Goal: Task Accomplishment & Management: Manage account settings

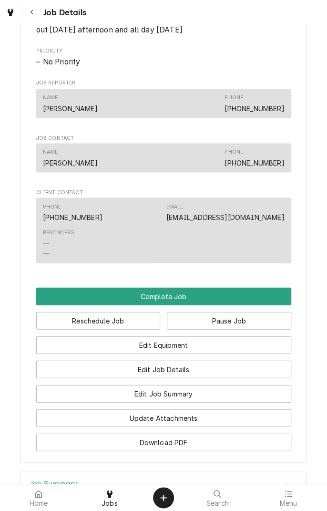
scroll to position [510, 0]
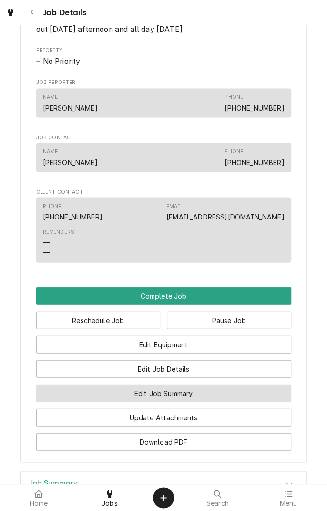
click at [212, 401] on button "Edit Job Summary" at bounding box center [163, 393] width 255 height 18
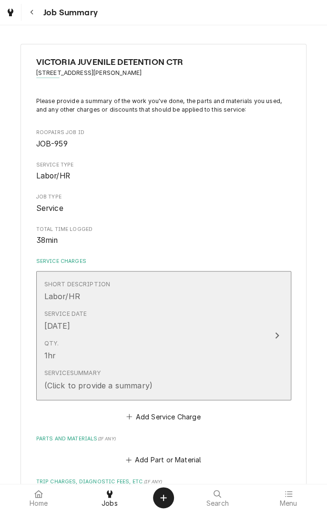
click at [235, 344] on div "Qty. 1hr" at bounding box center [153, 350] width 219 height 30
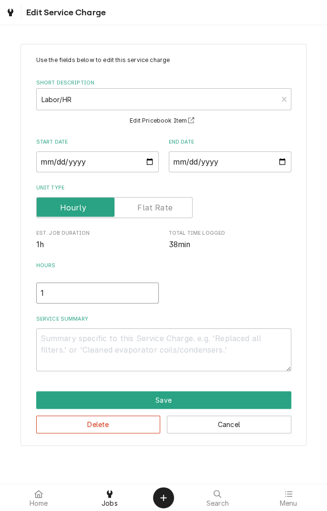
click at [81, 289] on input "1" at bounding box center [97, 292] width 123 height 21
type textarea "x"
type input ".5"
type textarea "x"
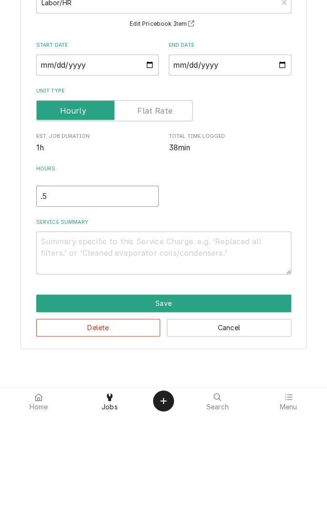
type input ".5"
click at [182, 342] on textarea "Service Summary" at bounding box center [163, 349] width 255 height 43
type textarea "x"
type textarea "R"
type textarea "x"
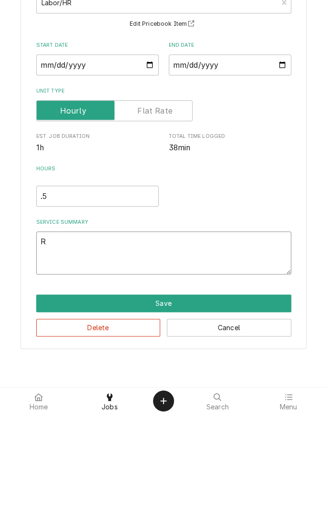
type textarea "Re"
type textarea "x"
type textarea "Rem"
type textarea "x"
type textarea "Remo"
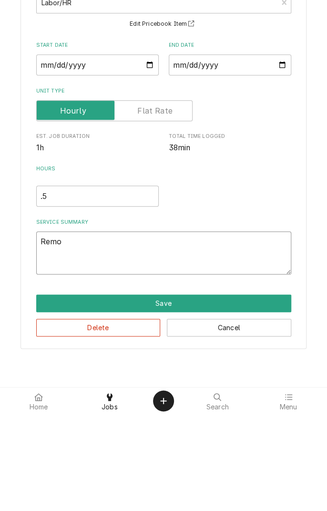
type textarea "x"
type textarea "Remov"
type textarea "x"
type textarea "Remove"
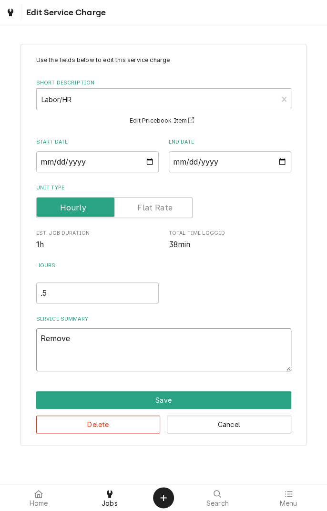
click at [129, 349] on textarea "Remove" at bounding box center [163, 349] width 255 height 43
type textarea "x"
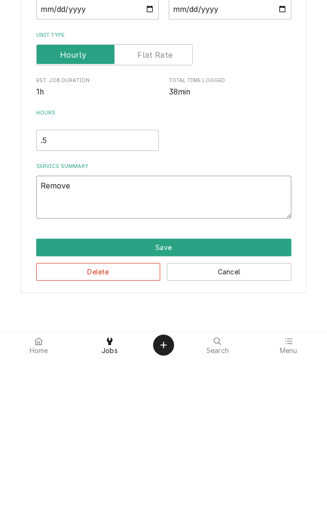
type textarea "Removed"
type textarea "x"
type textarea "Removed"
type textarea "x"
type textarea "Removed m"
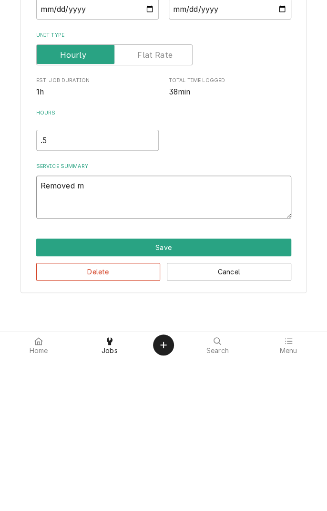
type textarea "x"
type textarea "Removed mo"
type textarea "x"
type textarea "Removed mot"
type textarea "x"
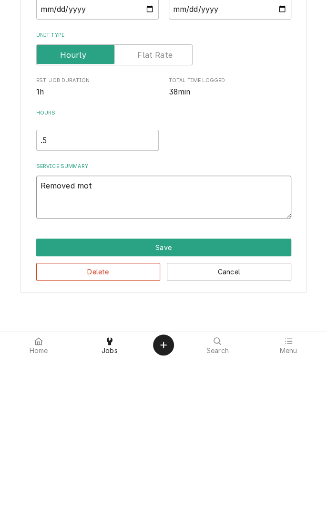
type textarea "Removed moto"
type textarea "x"
type textarea "Removed motor"
type textarea "x"
type textarea "Removed motor."
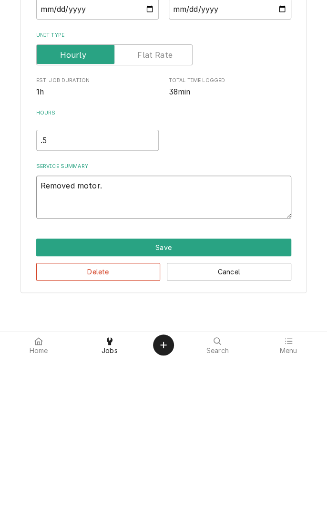
type textarea "x"
type textarea "Removed motor."
type textarea "x"
type textarea "Removed motor. R"
type textarea "x"
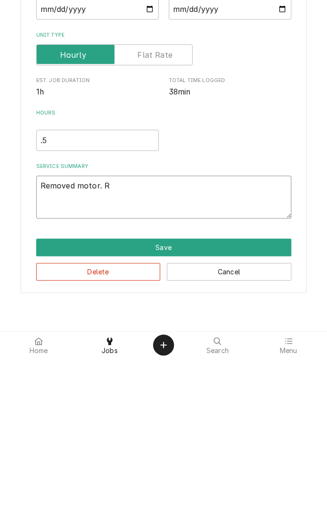
type textarea "Removed motor. Re"
type textarea "x"
type textarea "Removed motor. Rep"
type textarea "x"
type textarea "Removed motor. Repa"
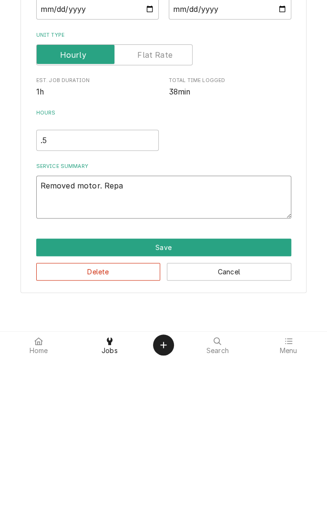
type textarea "x"
type textarea "Removed motor. Repair"
type textarea "x"
type textarea "Removed motor. Repair d"
type textarea "x"
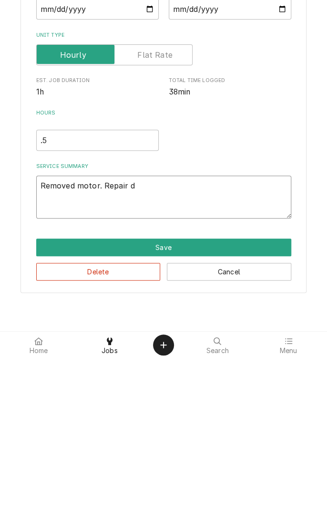
type textarea "Removed motor. Repair di"
type textarea "x"
type textarea "Removed motor. Repair dis"
type textarea "x"
type textarea "Removed motor. Repair disc"
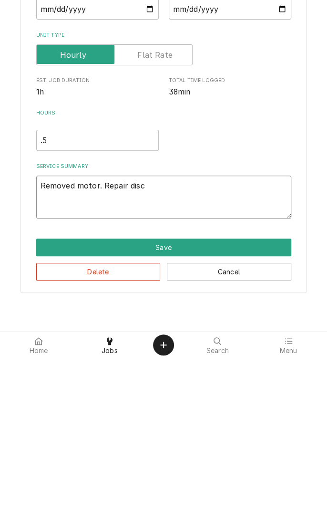
type textarea "x"
type textarea "Removed motor. Repair disco"
type textarea "x"
type textarea "Removed motor. Repair discon"
type textarea "x"
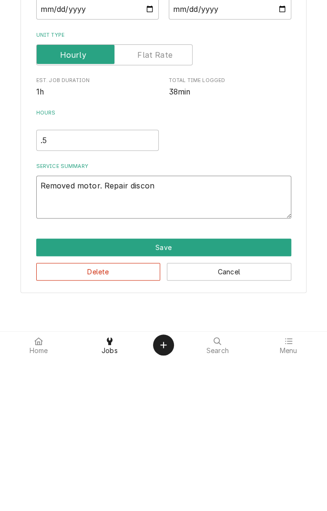
type textarea "Removed motor. Repair disconnected"
type textarea "x"
type textarea "Removed motor. Repair disconnected l"
type textarea "x"
type textarea "Removed motor. Repair disconnected le"
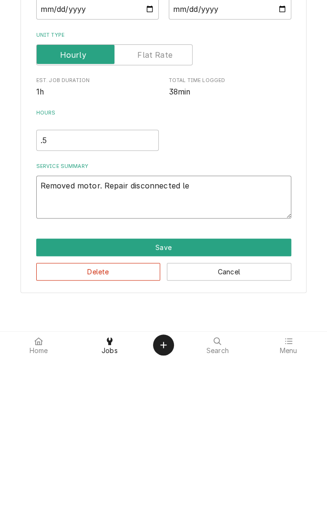
type textarea "x"
type textarea "Removed motor. Repair disconnected lea"
type textarea "x"
type textarea "Removed motor. Repair disconnected lead"
type textarea "x"
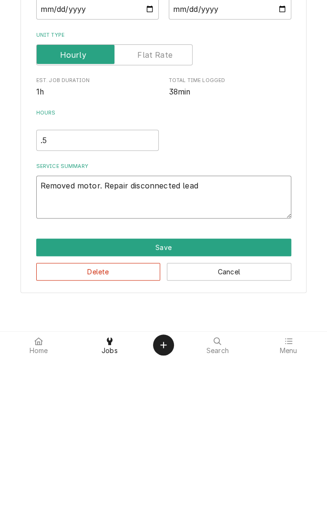
type textarea "Removed motor. Repair disconnected lead"
type textarea "x"
type textarea "Removed motor. Repair disconnected lead o"
type textarea "x"
type textarea "Removed motor. Repair disconnected lead on"
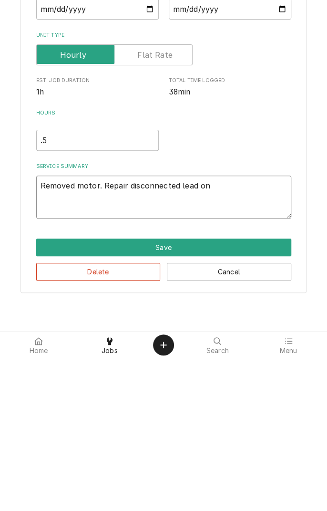
type textarea "x"
type textarea "Removed motor. Repair disconnected lead on"
type textarea "x"
type textarea "Removed motor. Repair disconnected lead on o"
type textarea "x"
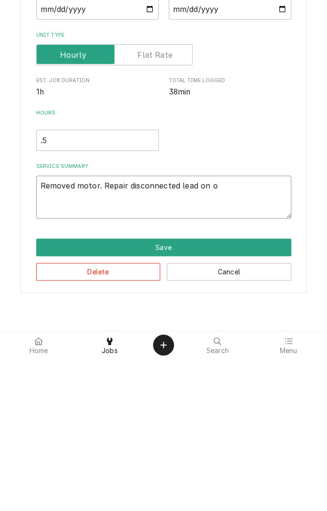
type textarea "Removed motor. Repair disconnected lead on on"
type textarea "x"
type textarea "Removed motor. Repair disconnected lead on on/"
type textarea "x"
type textarea "Removed motor. Repair disconnected lead on on/of"
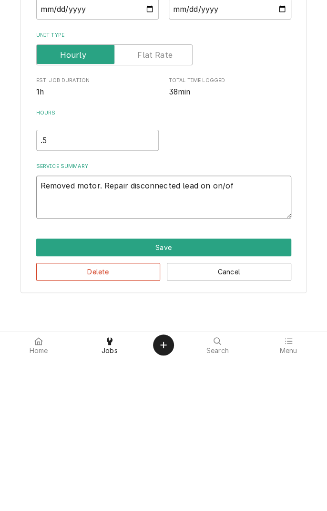
type textarea "x"
type textarea "Removed motor. Repair disconnected lead on on/off"
type textarea "x"
type textarea "Removed motor. Repair disconnected lead on on/off"
type textarea "x"
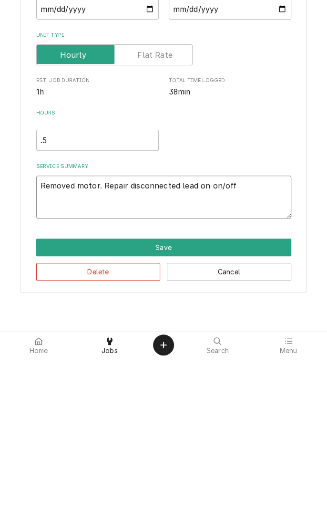
type textarea "Removed motor. Repair disconnected lead on on/off s"
type textarea "x"
type textarea "Removed motor. Repair disconnected lead on on/off sw"
type textarea "x"
type textarea "Removed motor. Repair disconnected lead on on/off swi"
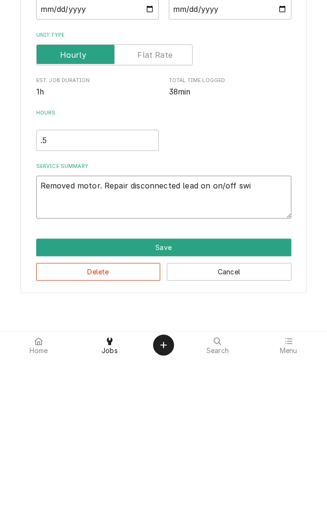
type textarea "x"
type textarea "Removed motor. Repair disconnected lead on on/off swit"
type textarea "x"
type textarea "Removed motor. Repair disconnected lead on on/off switc"
type textarea "x"
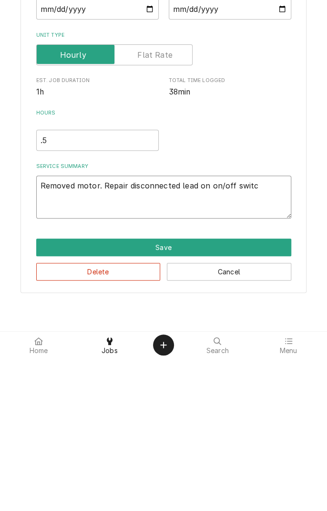
type textarea "Removed motor. Repair disconnected lead on on/off switch"
type textarea "x"
type textarea "Removed motor. Repair disconnected lead on on/off switch."
type textarea "x"
type textarea "Removed motor. Repair disconnected lead on on/off switch."
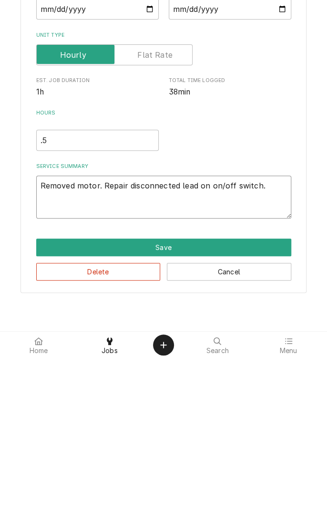
type textarea "x"
type textarea "Removed motor. Repair disconnected lead on on/off switch. V"
type textarea "x"
type textarea "Removed motor. Repair disconnected lead on on/off switch. Ve"
type textarea "x"
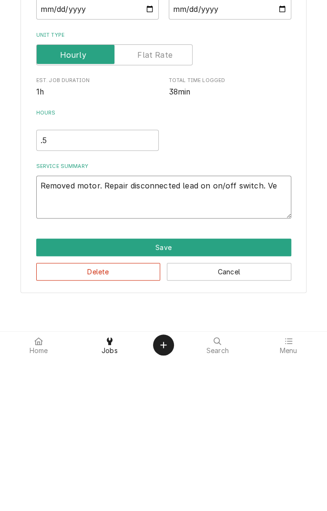
type textarea "Removed motor. Repair disconnected lead on on/off switch. Ver"
type textarea "x"
type textarea "Removed motor. Repair disconnected lead on on/off switch. Verified"
type textarea "x"
type textarea "Removed motor. Repair disconnected lead on on/off switch. Verified v"
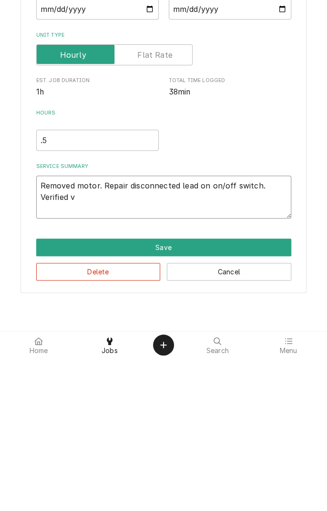
type textarea "x"
type textarea "Removed motor. Repair disconnected lead on on/off switch. Verified vo"
type textarea "x"
type textarea "Removed motor. Repair disconnected lead on on/off switch. Verified vol"
type textarea "x"
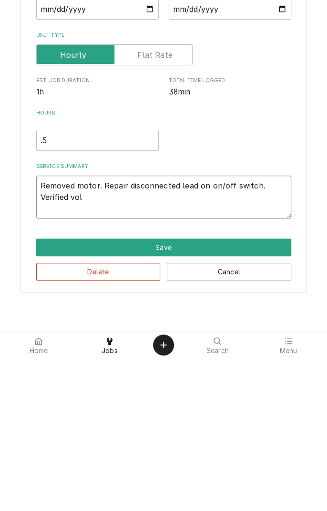
type textarea "Removed motor. Repair disconnected lead on on/off switch. Verified voltage"
type textarea "x"
click at [67, 353] on textarea "Removed motor. Repair disconnected lead on on/off switch. Verified voltage" at bounding box center [163, 349] width 255 height 43
type textarea "Removed motor. Repair disconnected lead on on/off switch. Verified voltage"
type textarea "x"
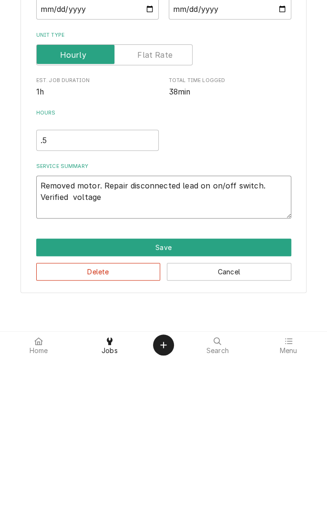
type textarea "Removed motor. Repair disconnected lead on on/off switch. Verified i voltage"
type textarea "x"
type textarea "Removed motor. Repair disconnected lead on on/off switch. Verified im voltage"
type textarea "x"
type textarea "Removed motor. Repair disconnected lead on on/off switch. Verified imp voltage"
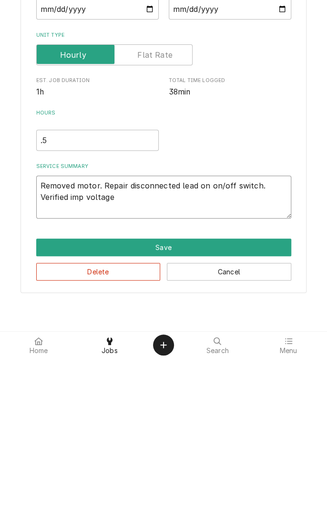
type textarea "x"
type textarea "Removed motor. Repair disconnected lead on on/off switch. Verified impn voltage"
type textarea "x"
type textarea "Removed motor. Repair disconnected lead on on/off switch. Verified impnc voltage"
type textarea "x"
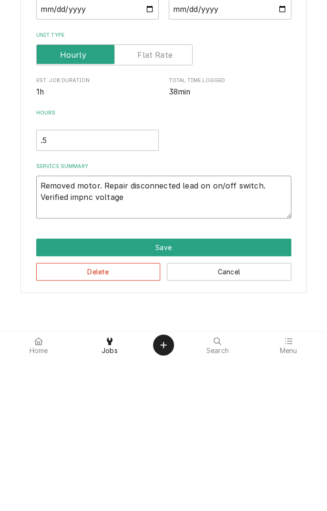
type textarea "Removed motor. Repair disconnected lead on on/off switch. Verified impnco volta…"
type textarea "x"
type textarea "Removed motor. Repair disconnected lead on on/off switch. Verified impnc voltage"
type textarea "x"
type textarea "Removed motor. Repair disconnected lead on on/off switch. Verified impn voltage"
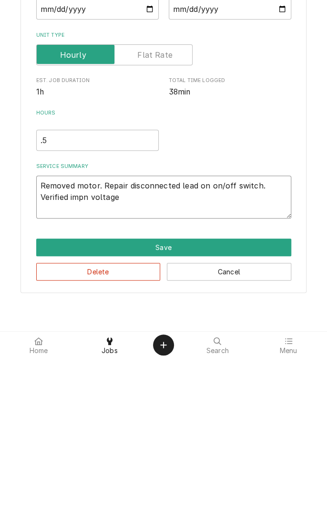
type textarea "x"
type textarea "Removed motor. Repair disconnected lead on on/off switch. Verified imp voltage"
type textarea "x"
type textarea "Removed motor. Repair disconnected lead on on/off switch. Verified im voltage"
type textarea "x"
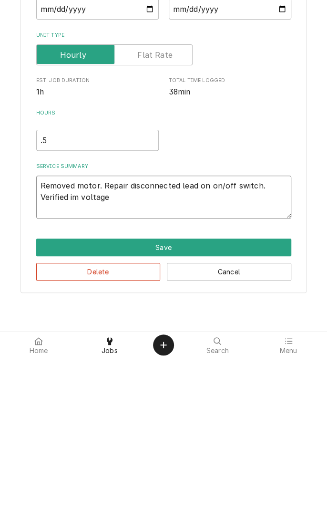
type textarea "Removed motor. Repair disconnected lead on on/off switch. Verified imp voltage"
type textarea "x"
type textarea "Removed motor. Repair disconnected lead on on/off switch. Verified im voltage"
type textarea "x"
type textarea "Removed motor. Repair disconnected lead on on/off switch. Verified i voltage"
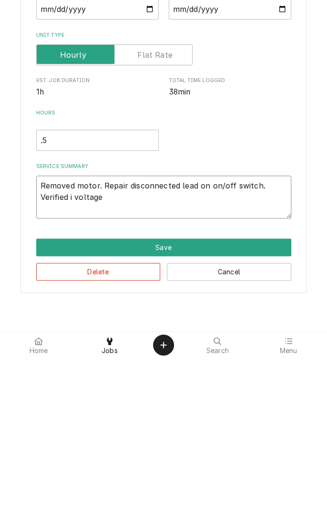
type textarea "x"
type textarea "Removed motor. Repair disconnected lead on on/off switch. Verified in voltage"
type textarea "x"
type textarea "Removed motor. Repair disconnected lead on on/off switch. Verified inc voltage"
type textarea "x"
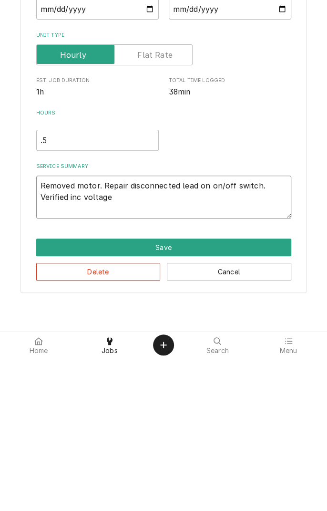
type textarea "Removed motor. Repair disconnected lead on on/off switch. Verified inco voltage"
type textarea "x"
type textarea "Removed motor. Repair disconnected lead on on/off switch. Verified incom voltage"
type textarea "x"
type textarea "Removed motor. Repair disconnected lead on on/off switch. Verified incoming vol…"
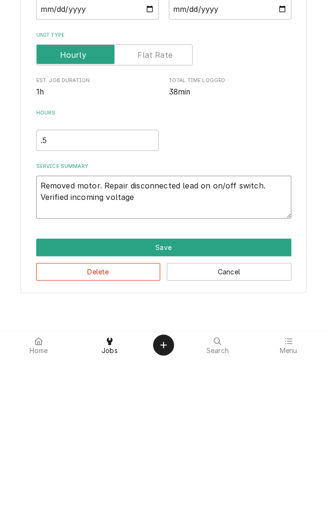
type textarea "x"
click at [150, 353] on textarea "Removed motor. Repair disconnected lead on on/off switch. Verified incoming vol…" at bounding box center [163, 349] width 255 height 43
type textarea "Removed motor. Repair disconnected lead on on/off switch. Verified incoming vol…"
type textarea "x"
type textarea "Removed motor. Repair disconnected lead on on/off switch. Verified incoming vol…"
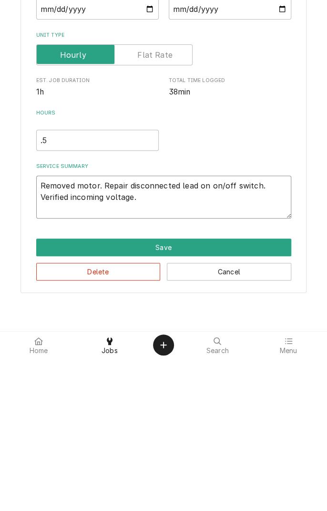
type textarea "x"
type textarea "Removed motor. Repair disconnected lead on on/off switch. Verified incoming vol…"
type textarea "x"
type textarea "Removed motor. Repair disconnected lead on on/off switch. Verified incoming vol…"
type textarea "x"
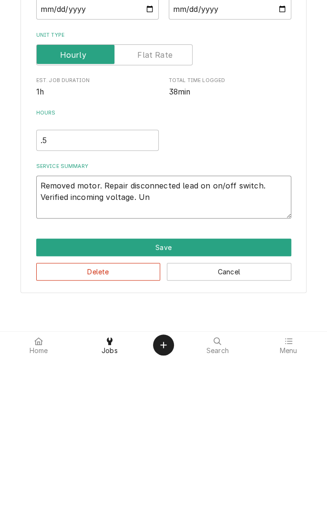
type textarea "Removed motor. Repair disconnected lead on on/off switch. Verified incoming vol…"
type textarea "x"
type textarea "Removed motor. Repair disconnected lead on on/off switch. Verified incoming vol…"
type textarea "x"
type textarea "Removed motor. Repair disconnected lead on on/off switch. Verified incoming vol…"
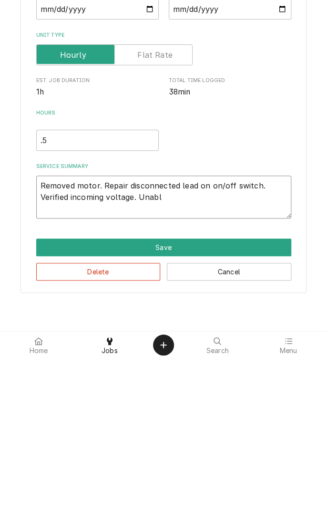
type textarea "x"
type textarea "Removed motor. Repair disconnected lead on on/off switch. Verified incoming vol…"
type textarea "x"
type textarea "Removed motor. Repair disconnected lead on on/off switch. Verified incoming vol…"
type textarea "x"
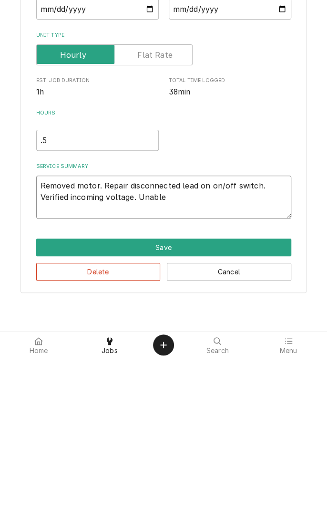
type textarea "Removed motor. Repair disconnected lead on on/off switch. Verified incoming vol…"
type textarea "x"
type textarea "Removed motor. Repair disconnected lead on on/off switch. Verified incoming vol…"
type textarea "x"
type textarea "Removed motor. Repair disconnected lead on on/off switch. Verified incoming vol…"
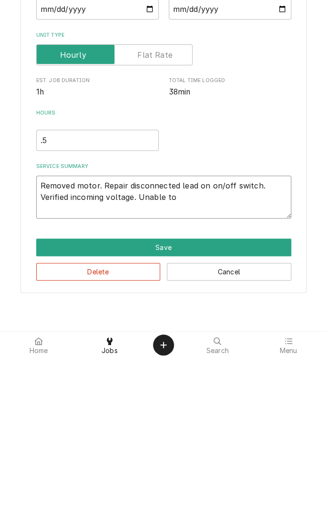
type textarea "x"
type textarea "Removed motor. Repair disconnected lead on on/off switch. Verified incoming vol…"
type textarea "x"
type textarea "Removed motor. Repair disconnected lead on on/off switch. Verified incoming vol…"
type textarea "x"
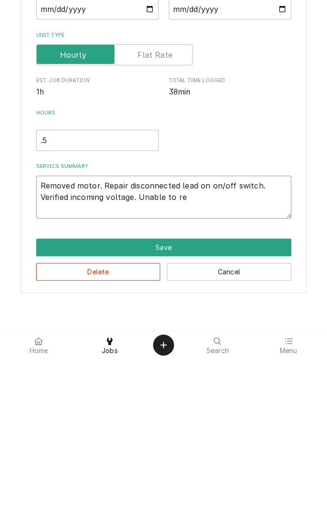
type textarea "Removed motor. Repair disconnected lead on on/off switch. Verified incoming vol…"
type textarea "x"
type textarea "Removed motor. Repair disconnected lead on on/off switch. Verified incoming vol…"
type textarea "x"
type textarea "Removed motor. Repair disconnected lead on on/off switch. Verified incoming vol…"
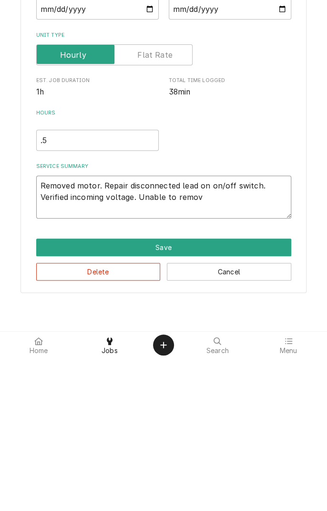
type textarea "x"
type textarea "Removed motor. Repair disconnected lead on on/off switch. Verified incoming vol…"
type textarea "x"
type textarea "Removed motor. Repair disconnected lead on on/off switch. Verified incoming vol…"
type textarea "x"
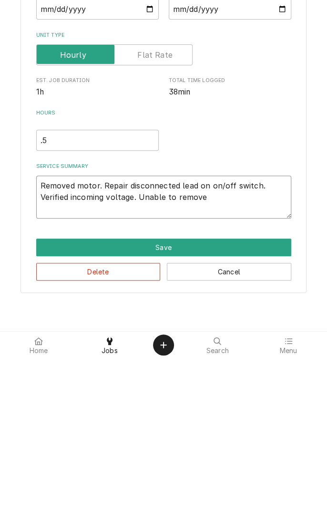
type textarea "Removed motor. Repair disconnected lead on on/off switch. Verified incoming vol…"
type textarea "x"
type textarea "Removed motor. Repair disconnected lead on on/off switch. Verified incoming vol…"
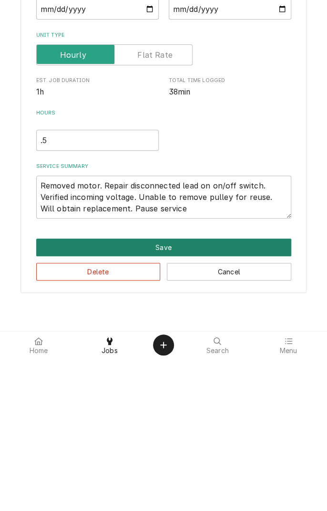
click at [174, 401] on button "Save" at bounding box center [163, 400] width 255 height 18
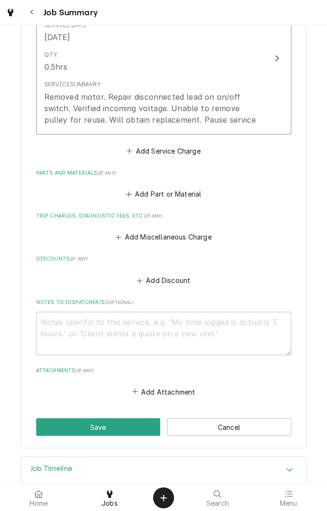
scroll to position [305, 0]
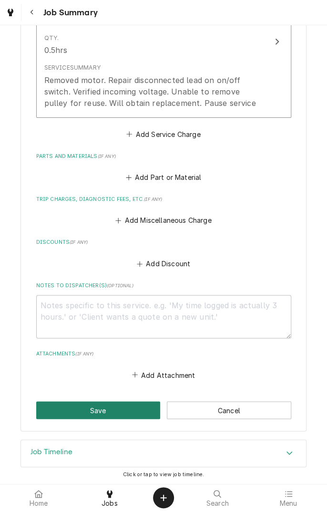
click at [107, 415] on button "Save" at bounding box center [98, 410] width 124 height 18
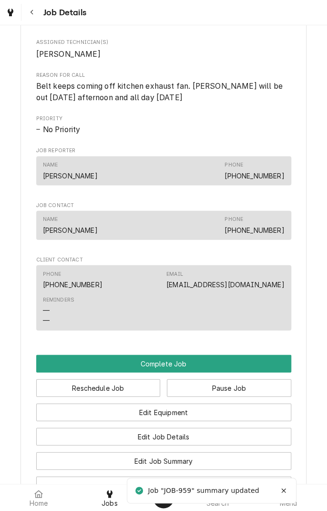
scroll to position [548, 0]
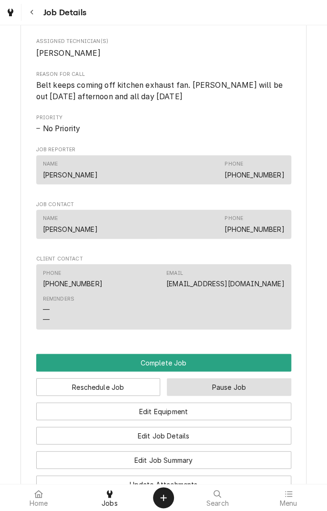
click at [242, 395] on button "Pause Job" at bounding box center [229, 387] width 124 height 18
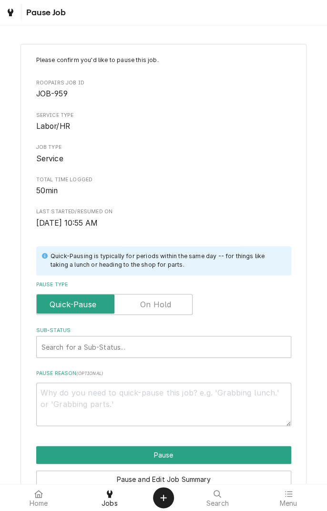
click at [165, 305] on label "Pause Type" at bounding box center [114, 304] width 156 height 21
click at [165, 305] on input "Pause Type" at bounding box center [115, 304] width 148 height 21
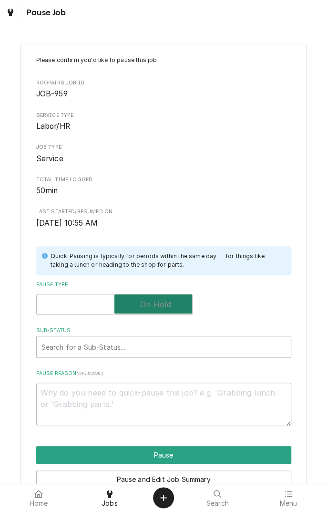
checkbox input "true"
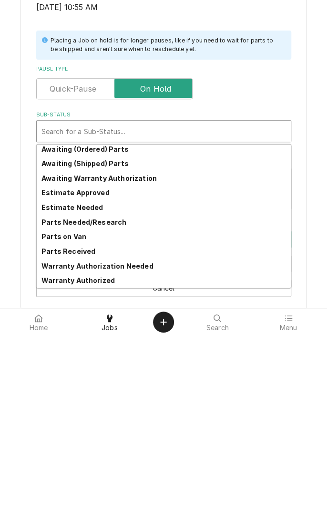
scroll to position [49, 0]
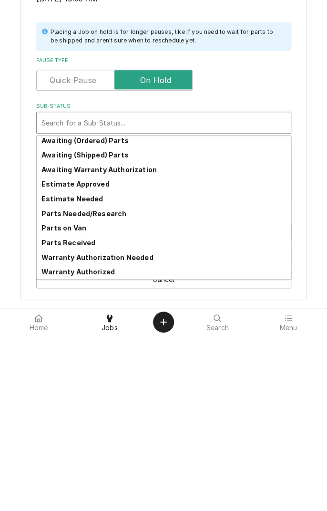
click at [121, 392] on div "Parts Needed/Research" at bounding box center [164, 388] width 254 height 15
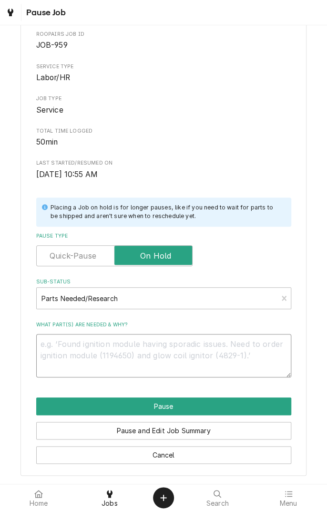
click at [172, 354] on textarea "What part(s) are needed & why?" at bounding box center [163, 355] width 255 height 43
type textarea "x"
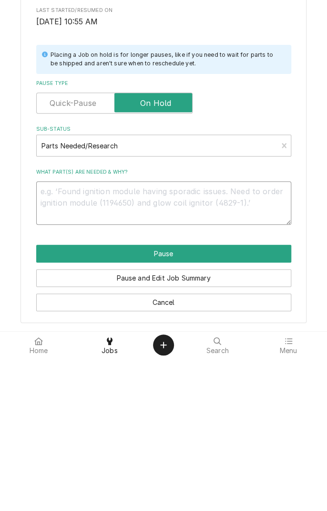
type textarea "A"
type textarea "x"
type textarea "Ad"
type textarea "x"
type textarea "Adj"
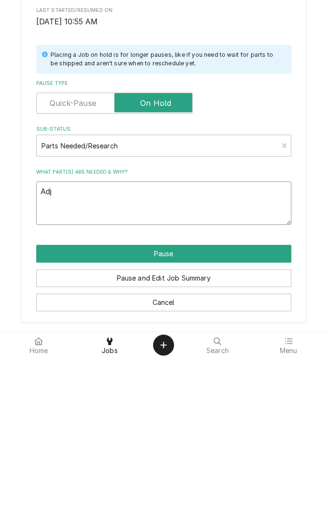
type textarea "x"
type textarea "Adju"
type textarea "x"
type textarea "Adjus"
type textarea "x"
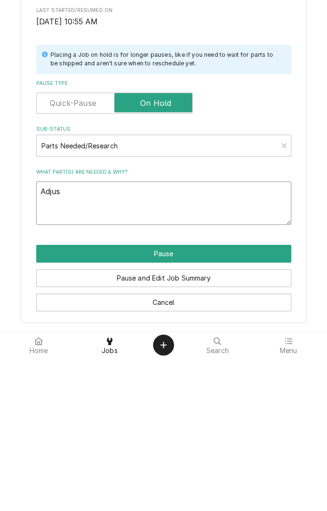
type textarea "Adjust"
type textarea "x"
type textarea "Adjustable"
type textarea "x"
type textarea "Adjustable p"
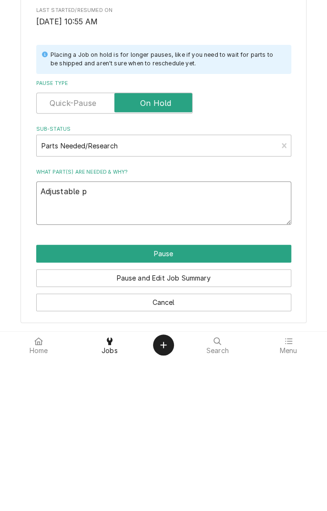
type textarea "x"
type textarea "Adjustable pu"
type textarea "x"
type textarea "Adjustable pul"
type textarea "x"
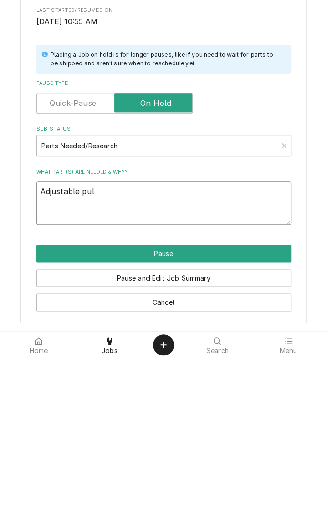
type textarea "Adjustable pull"
type textarea "x"
type textarea "Adjustable pulle"
type textarea "x"
type textarea "Adjustable pulley"
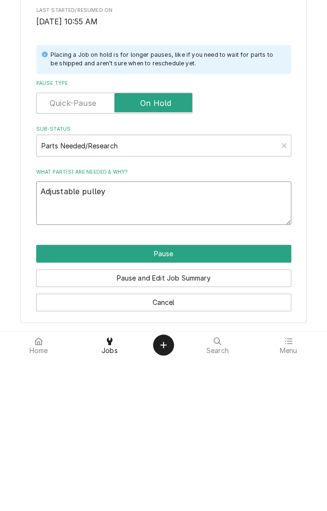
type textarea "x"
type textarea "Adjustable pulley"
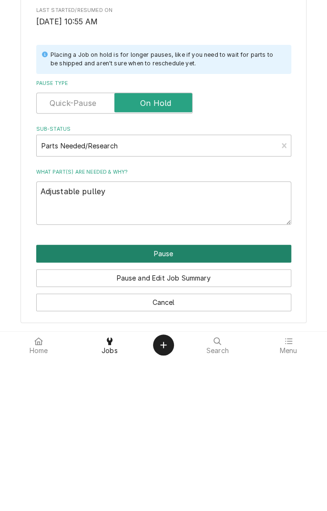
click at [168, 409] on button "Pause" at bounding box center [163, 406] width 255 height 18
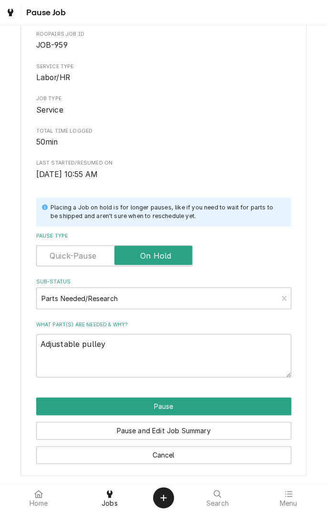
type textarea "x"
